Goal: Information Seeking & Learning: Learn about a topic

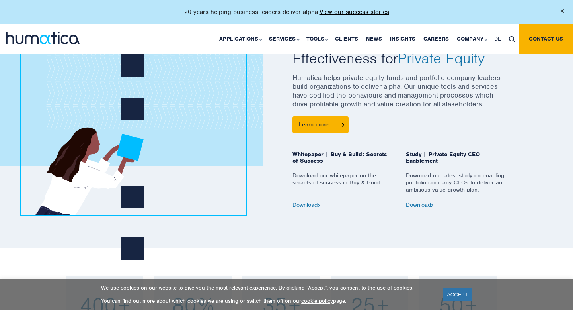
scroll to position [370, 0]
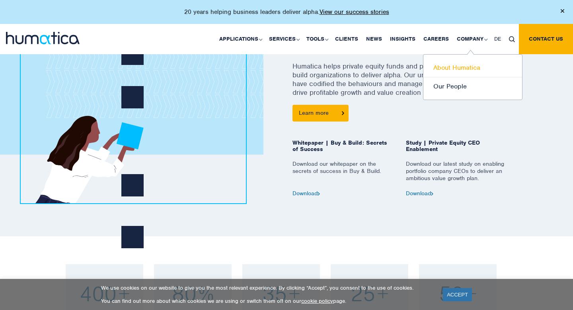
click at [471, 64] on link "About Humatica" at bounding box center [473, 68] width 99 height 19
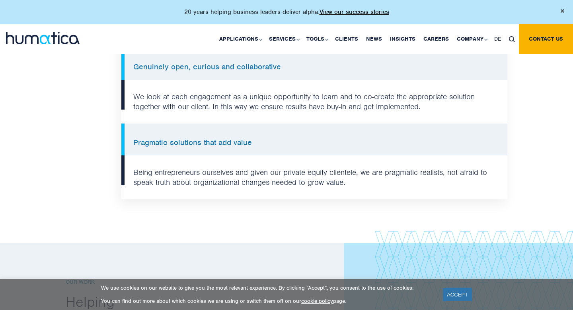
scroll to position [772, 0]
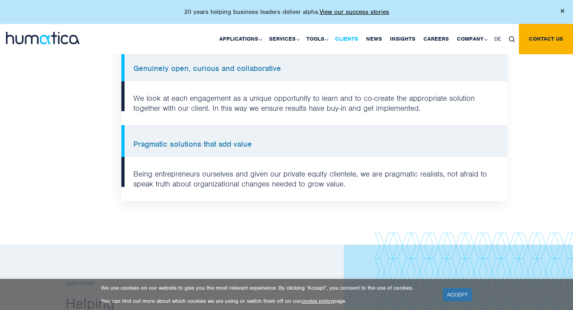
click at [356, 38] on link "Clients" at bounding box center [346, 39] width 31 height 30
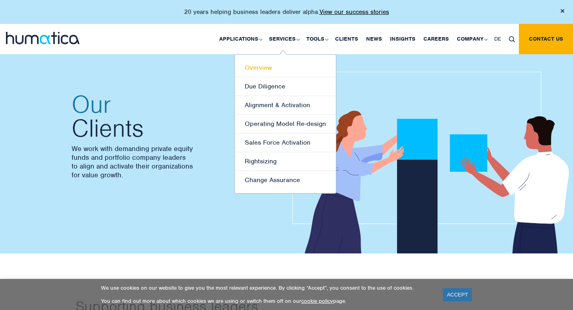
click at [264, 65] on link "Overview" at bounding box center [285, 68] width 101 height 19
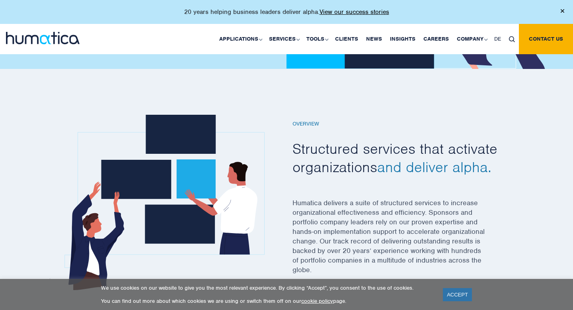
scroll to position [195, 0]
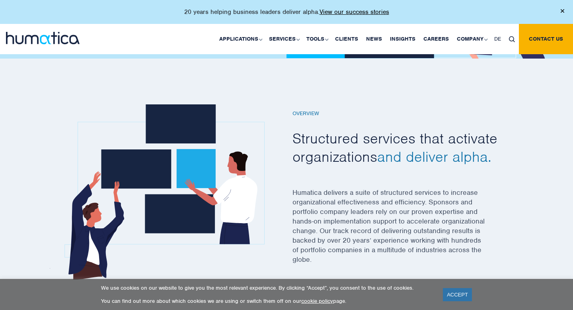
click at [474, 160] on span "and deliver alpha." at bounding box center [435, 156] width 114 height 18
